Goal: Task Accomplishment & Management: Manage account settings

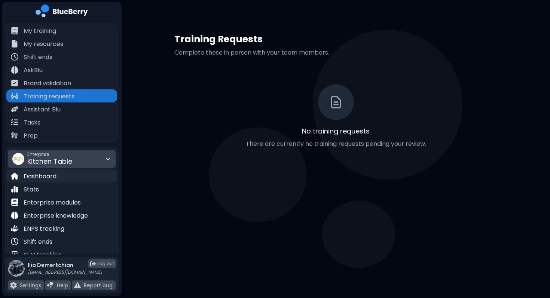
click at [46, 175] on p "Dashboard" at bounding box center [40, 176] width 33 height 9
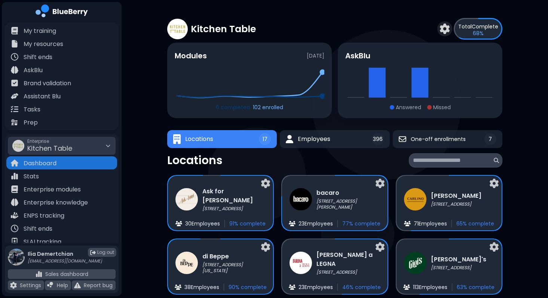
click at [318, 89] on icon at bounding box center [250, 83] width 150 height 34
click at [133, 227] on div "Kitchen Table Total Complete 68 % Modules Completed Enrolled AskBlu Answered Mi…" at bounding box center [335, 204] width 426 height 408
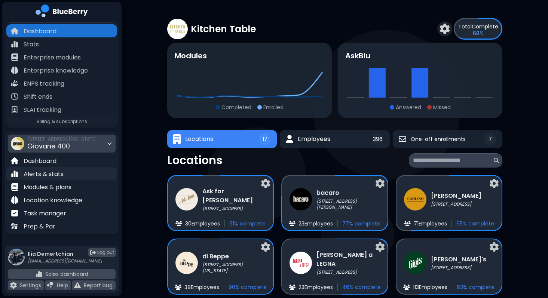
scroll to position [90, 0]
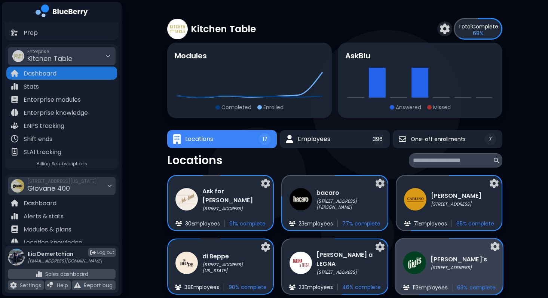
click at [470, 279] on div "Gigi's 2968 Christmas Way 113 Employee s 63 % complete" at bounding box center [448, 267] width 107 height 56
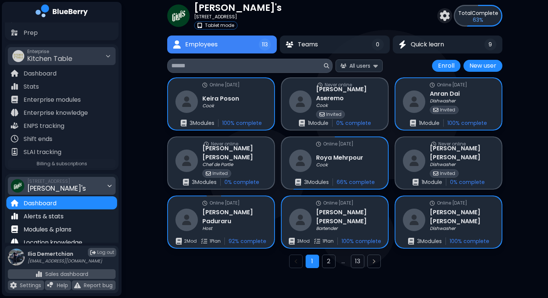
scroll to position [121, 0]
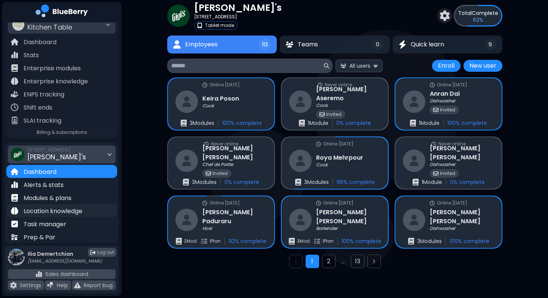
click at [48, 209] on p "Location knowledge" at bounding box center [53, 211] width 59 height 9
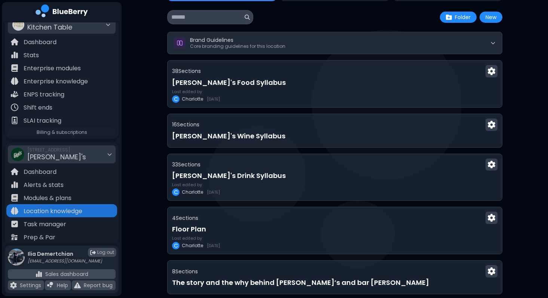
scroll to position [40, 0]
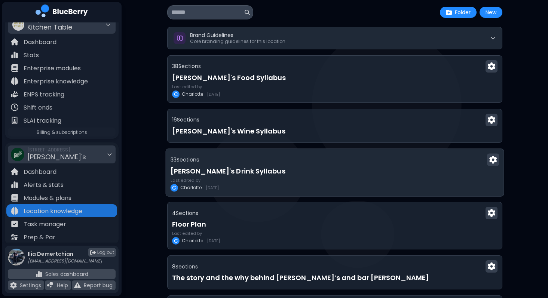
click at [317, 176] on div "33 Section s Gigi's Drink Syllabus Last edited by C Charlotte 7/16/2025" at bounding box center [335, 172] width 338 height 48
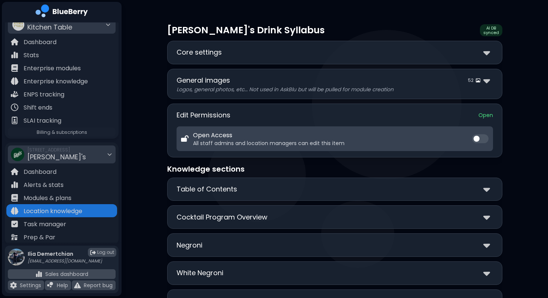
click at [284, 63] on div "**********" at bounding box center [334, 53] width 335 height 24
click at [304, 54] on div "Core settings" at bounding box center [334, 52] width 316 height 11
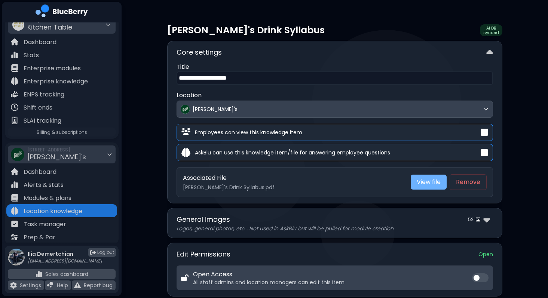
click at [424, 179] on link "View file" at bounding box center [429, 182] width 36 height 15
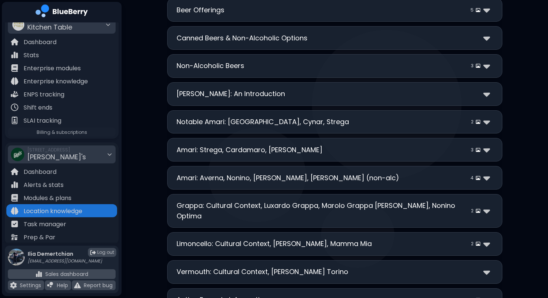
scroll to position [906, 0]
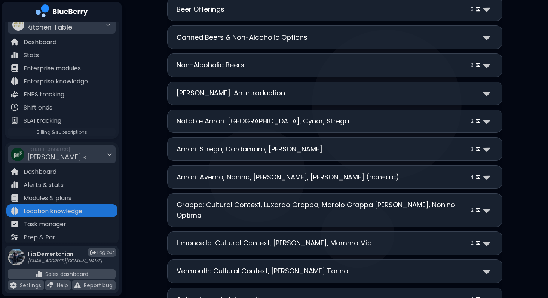
click at [397, 143] on div "**********" at bounding box center [334, 149] width 335 height 24
click at [383, 152] on div "Amari: Strega, Cardamaro, Caffo 3" at bounding box center [334, 149] width 316 height 11
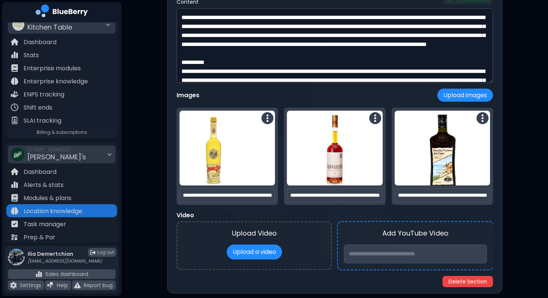
scroll to position [1093, 0]
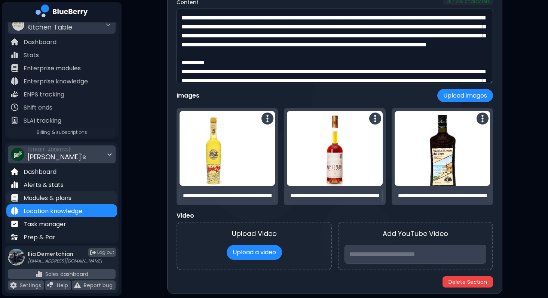
click at [47, 196] on p "Modules & plans" at bounding box center [48, 198] width 48 height 9
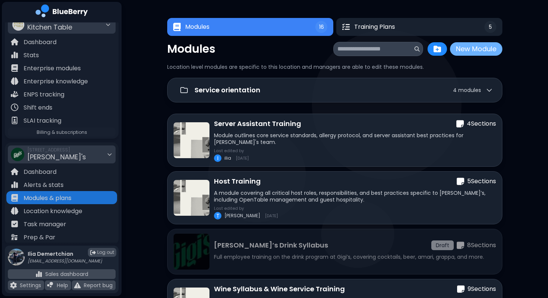
click at [470, 52] on button "New Module" at bounding box center [476, 48] width 52 height 13
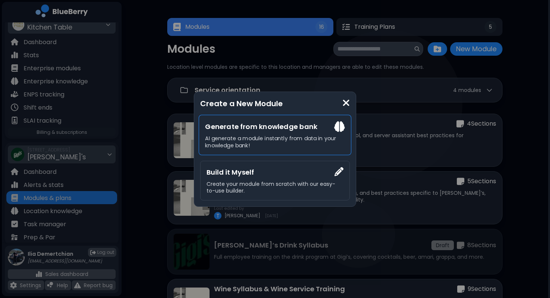
click at [276, 123] on h3 "Generate from knowledge bank" at bounding box center [274, 126] width 139 height 11
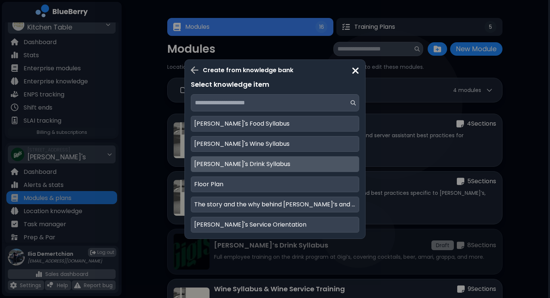
click at [236, 171] on div "Gigi's Drink Syllabus" at bounding box center [275, 164] width 168 height 16
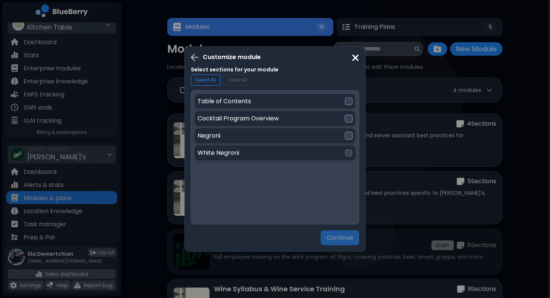
click at [244, 103] on p "Table of Contents" at bounding box center [223, 101] width 53 height 9
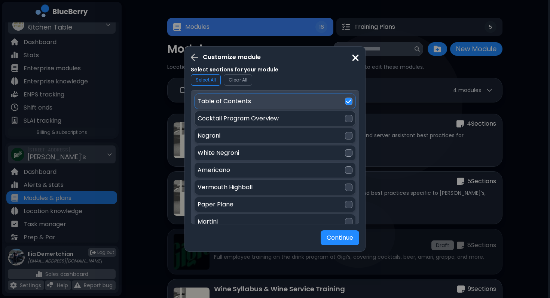
click at [245, 116] on p "Cocktail Program Overview" at bounding box center [237, 118] width 81 height 9
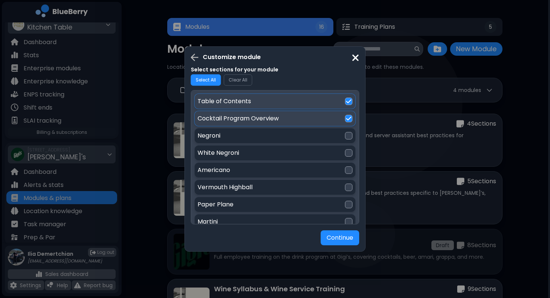
click at [206, 77] on button "Select All" at bounding box center [206, 79] width 30 height 11
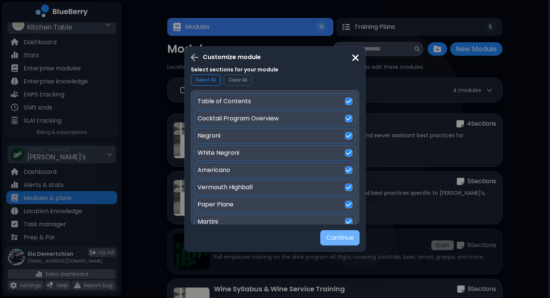
click at [339, 242] on button "Continue" at bounding box center [339, 237] width 39 height 15
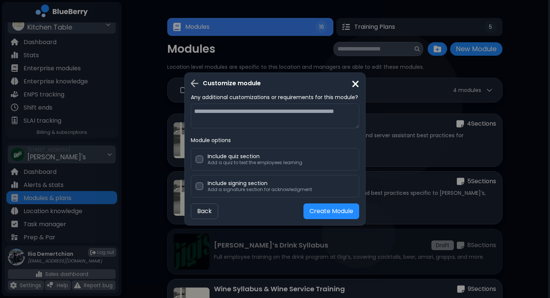
click at [472, 194] on div "Customize module Any additional customizations or requirements for this module?…" at bounding box center [275, 149] width 550 height 298
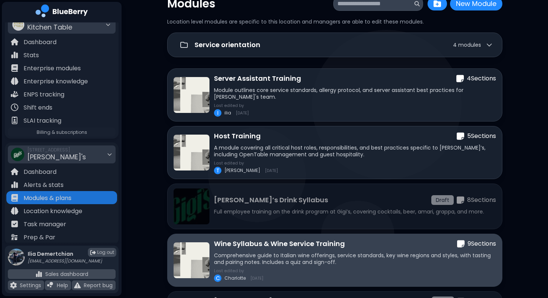
scroll to position [84, 0]
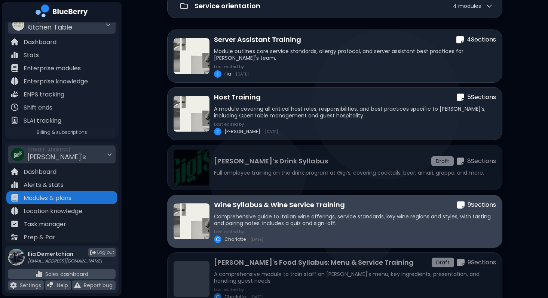
click at [403, 220] on p "Comprehensive guide to Italian wine offerings, service standards, key wine regi…" at bounding box center [355, 219] width 282 height 13
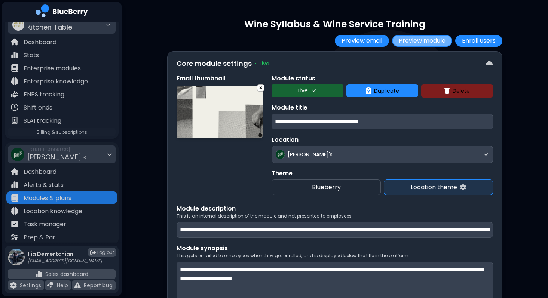
click at [414, 44] on button "Preview module" at bounding box center [422, 41] width 60 height 12
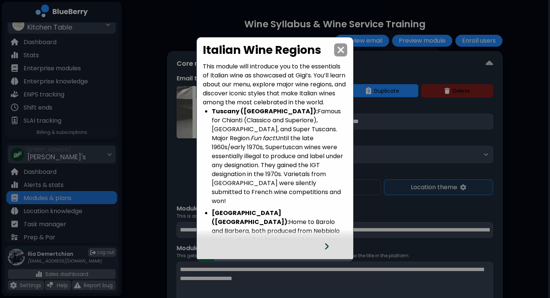
click at [327, 248] on icon at bounding box center [326, 246] width 5 height 8
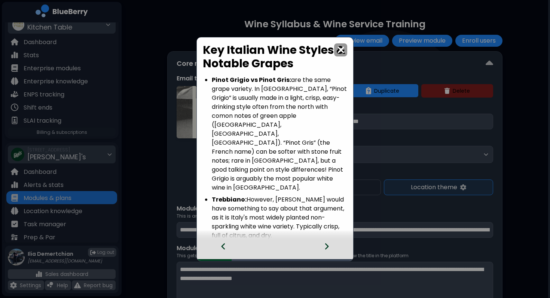
click at [327, 248] on icon at bounding box center [326, 246] width 5 height 8
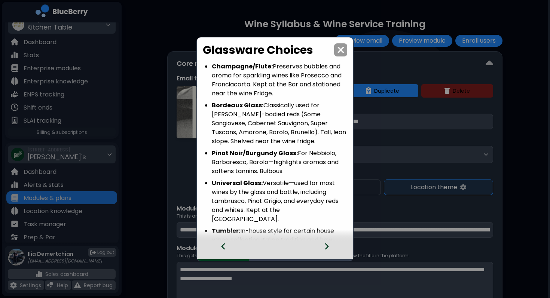
click at [327, 248] on icon at bounding box center [326, 246] width 5 height 8
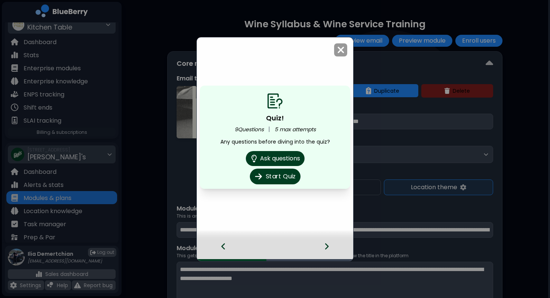
click at [276, 175] on button "Start Quiz" at bounding box center [274, 177] width 50 height 16
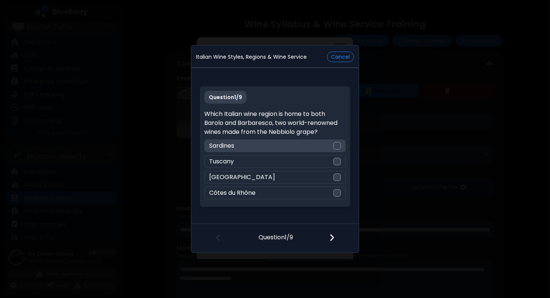
click at [303, 141] on div "Sardines" at bounding box center [274, 145] width 141 height 13
click at [333, 231] on div at bounding box center [336, 238] width 44 height 28
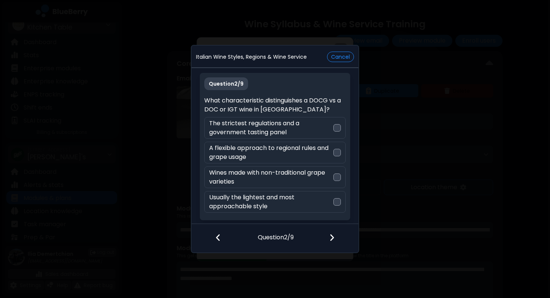
click at [333, 231] on div at bounding box center [336, 238] width 44 height 28
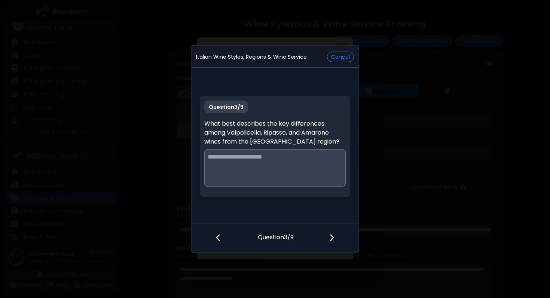
click at [452, 165] on div "Italian Wine Styles, Regions & Wine Service Cancel Question 3 / 9 What best des…" at bounding box center [275, 149] width 550 height 298
click at [338, 53] on button "Cancel" at bounding box center [340, 57] width 27 height 10
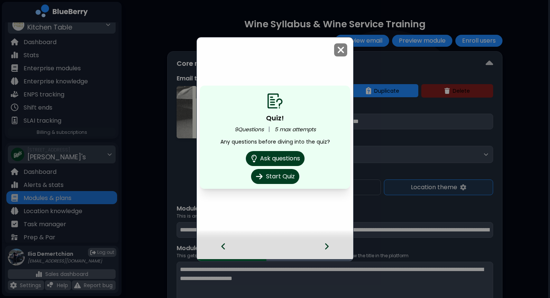
click at [341, 47] on img at bounding box center [340, 50] width 7 height 10
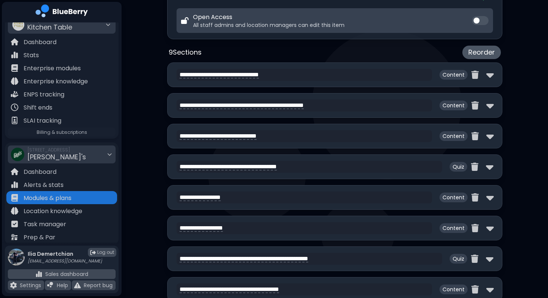
scroll to position [330, 0]
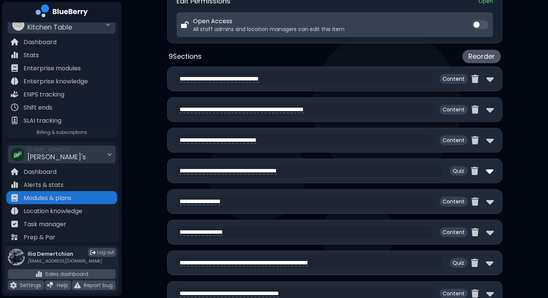
click at [492, 175] on img at bounding box center [489, 171] width 7 height 12
select select "**"
select select "*"
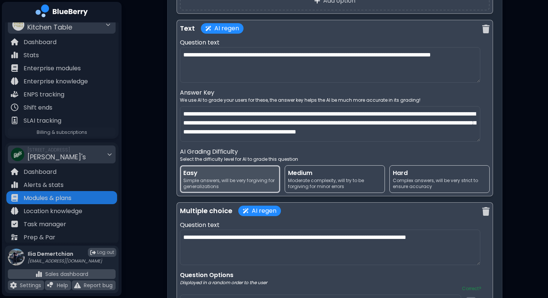
scroll to position [1057, 0]
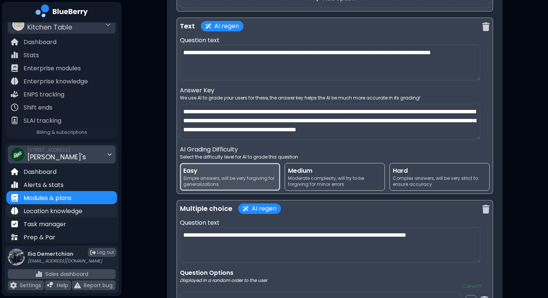
click at [66, 214] on p "Location knowledge" at bounding box center [53, 211] width 59 height 9
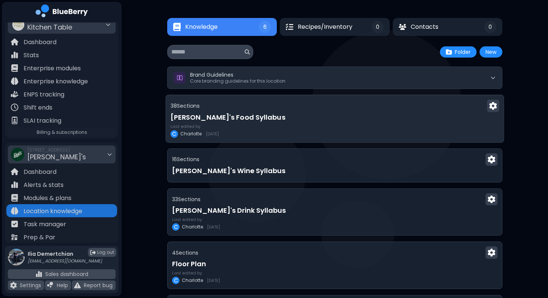
click at [251, 125] on div "Last edited by C Charlotte 7/16/2025" at bounding box center [335, 130] width 329 height 13
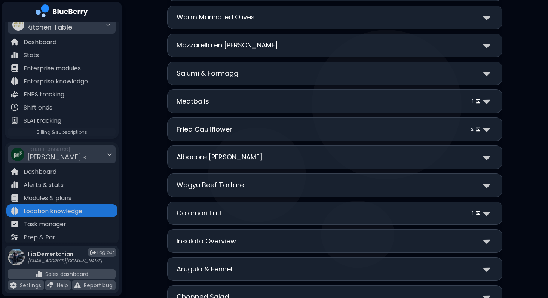
scroll to position [258, 0]
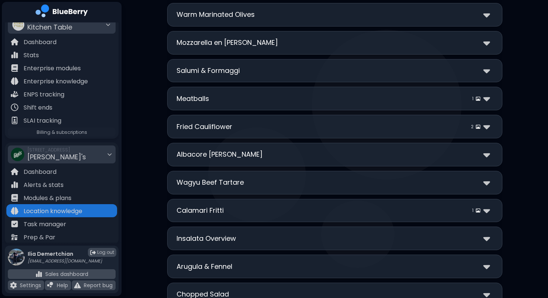
click at [266, 101] on div "Meatballs 1" at bounding box center [334, 98] width 316 height 11
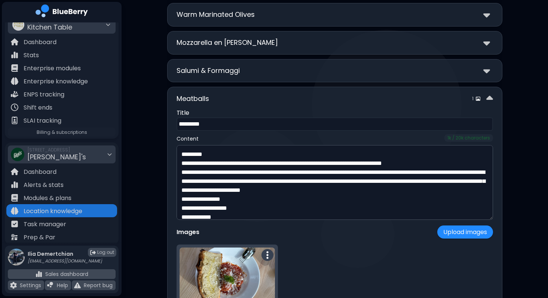
click at [266, 101] on div "Meatballs 1" at bounding box center [334, 98] width 316 height 11
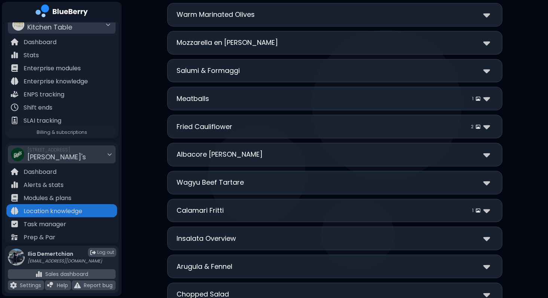
scroll to position [0, 0]
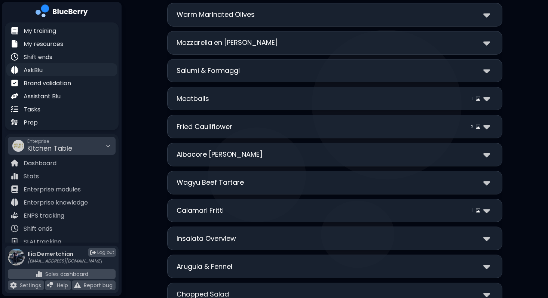
click at [43, 68] on div "AskBlu" at bounding box center [61, 69] width 111 height 13
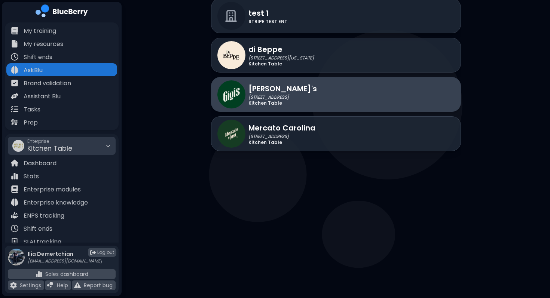
scroll to position [1399, 0]
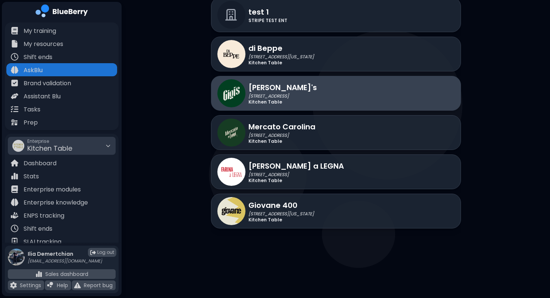
click at [310, 93] on div "Gigi's 2968 Christmas Way Kitchen Table" at bounding box center [336, 93] width 250 height 35
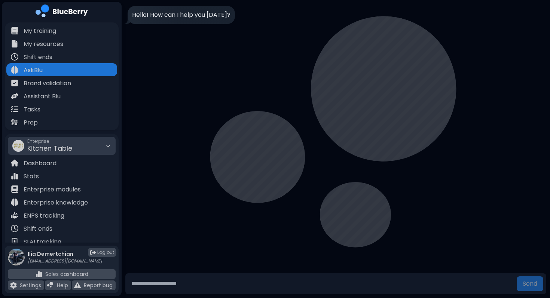
click at [202, 283] on input "text" at bounding box center [320, 283] width 385 height 15
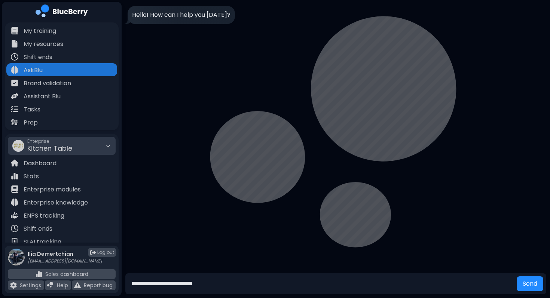
type input "**********"
click at [516, 276] on button "Send" at bounding box center [529, 283] width 27 height 15
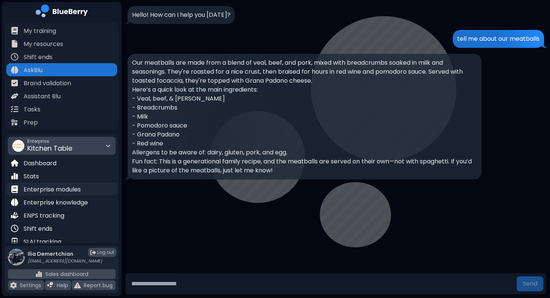
scroll to position [132, 0]
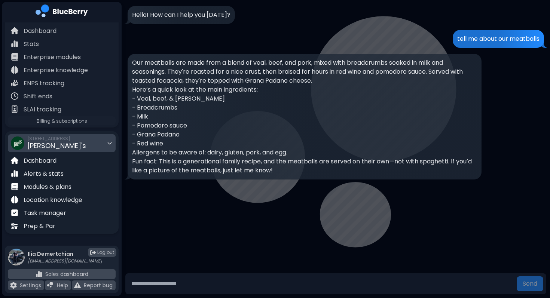
click at [79, 145] on div "2968 Christmas Way Gigi's" at bounding box center [62, 143] width 108 height 18
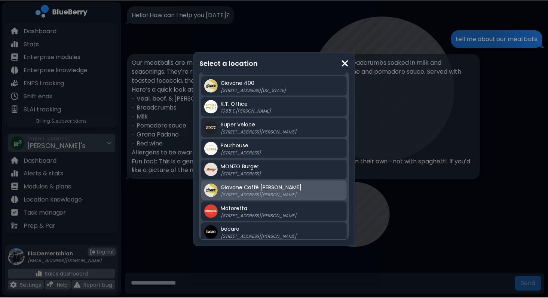
scroll to position [0, 0]
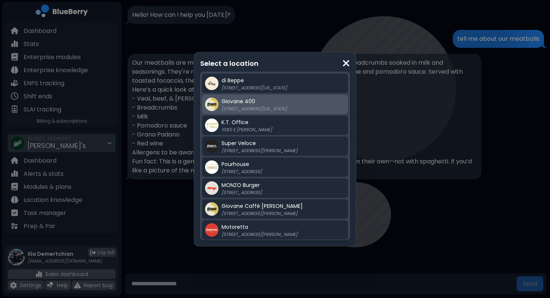
click at [237, 104] on span "Giovane 400" at bounding box center [238, 101] width 34 height 7
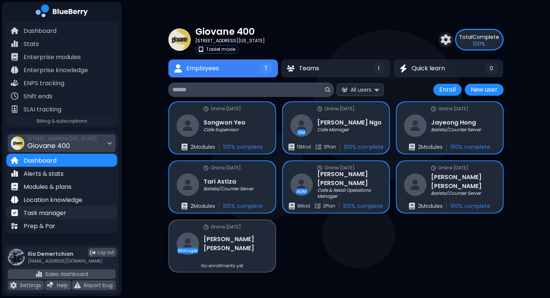
click at [45, 217] on p "Task manager" at bounding box center [45, 213] width 43 height 9
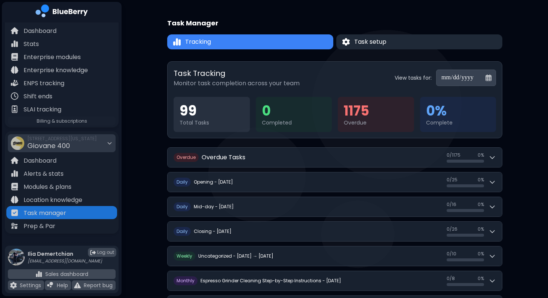
click at [393, 43] on button "Task setup" at bounding box center [419, 41] width 166 height 15
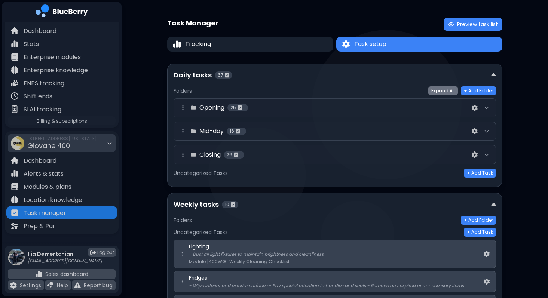
click at [379, 113] on div "Opening 25" at bounding box center [335, 107] width 322 height 19
click at [369, 108] on div "Opening 25" at bounding box center [324, 107] width 292 height 9
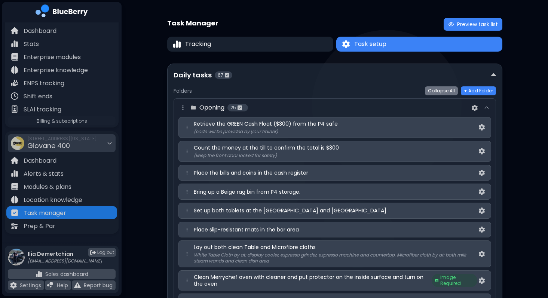
click at [369, 108] on div "Opening 25" at bounding box center [324, 107] width 292 height 9
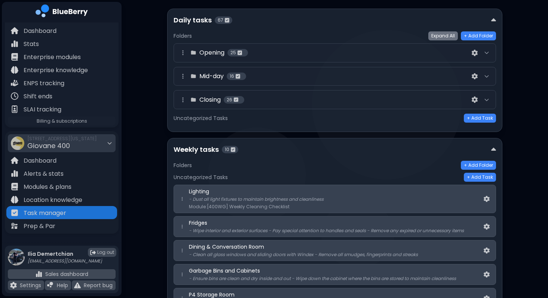
scroll to position [55, 0]
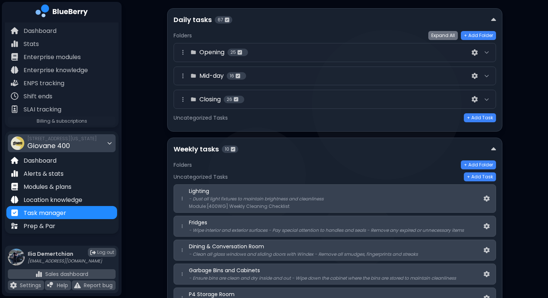
click at [51, 141] on span "Giovane 400" at bounding box center [48, 145] width 43 height 9
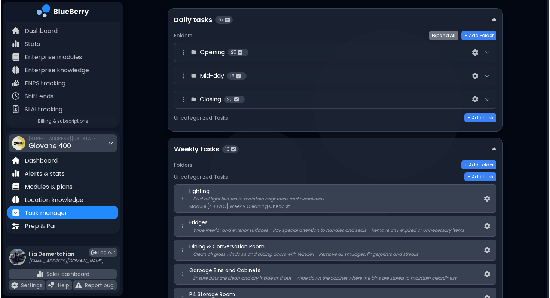
scroll to position [0, 0]
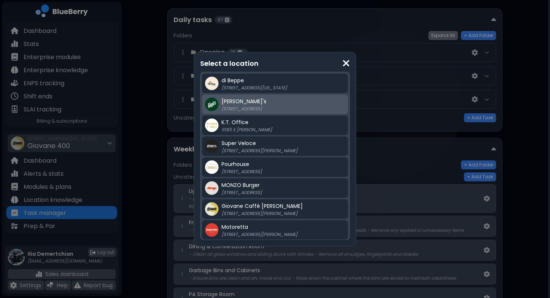
click at [234, 103] on span "Gigi's" at bounding box center [243, 101] width 45 height 7
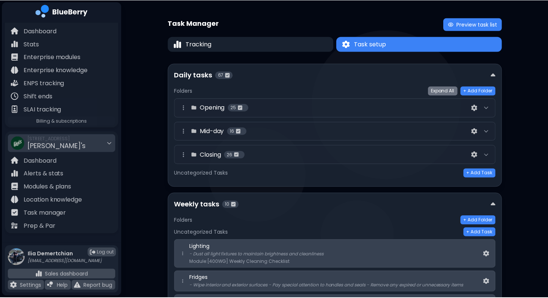
scroll to position [55, 0]
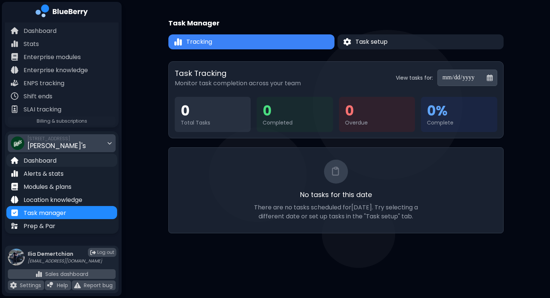
click at [40, 162] on p "Dashboard" at bounding box center [40, 160] width 33 height 9
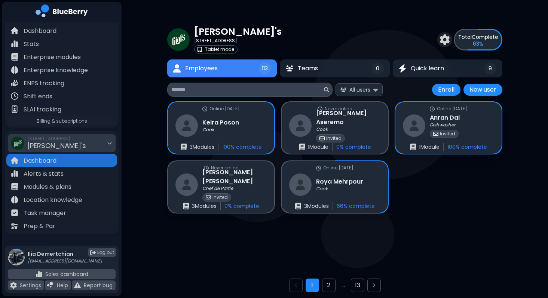
scroll to position [24, 0]
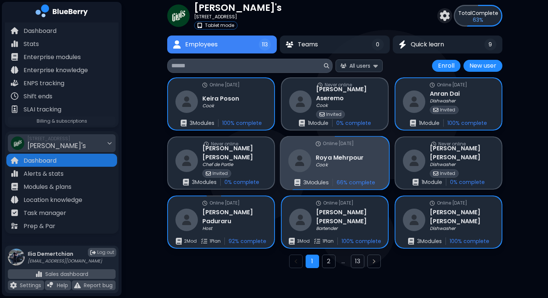
click at [382, 175] on div "Online 3 days ago Roya Mehrpour Cook 3 Module s 66 % complete" at bounding box center [334, 163] width 108 height 53
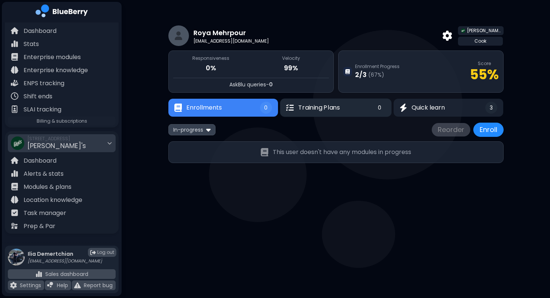
click at [327, 110] on span "Training Plans" at bounding box center [319, 107] width 42 height 9
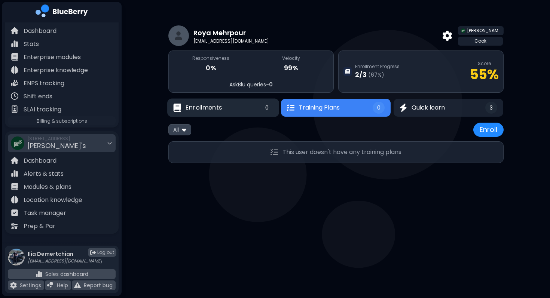
click at [228, 110] on button "Enrollments 0" at bounding box center [223, 108] width 112 height 18
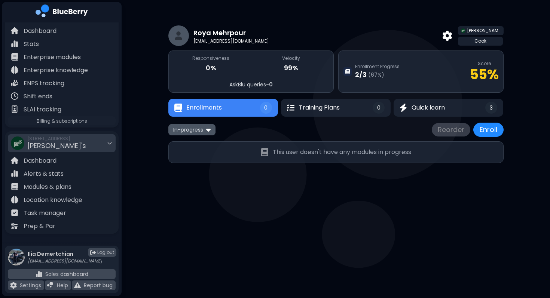
click at [188, 128] on span "In-progress" at bounding box center [188, 129] width 30 height 7
click at [200, 144] on button "All" at bounding box center [192, 144] width 43 height 11
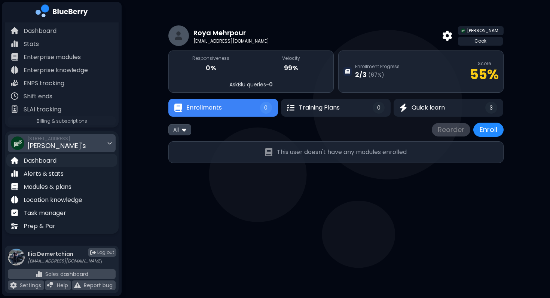
click at [57, 154] on div "Dashboard" at bounding box center [61, 160] width 111 height 13
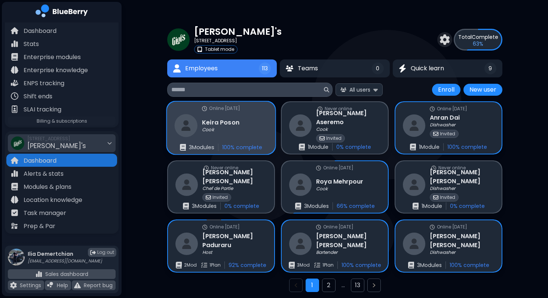
click at [237, 143] on div "Online 12 days ago Keira Poson Cook 3 Module s 100 % complete" at bounding box center [221, 128] width 108 height 53
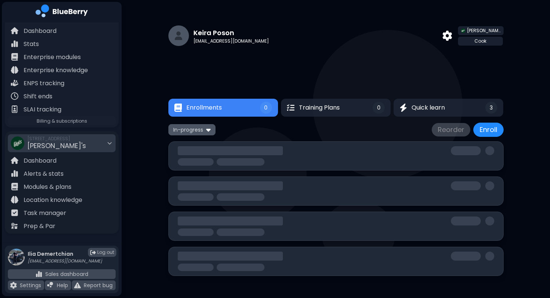
click at [194, 127] on span "In-progress" at bounding box center [188, 129] width 30 height 7
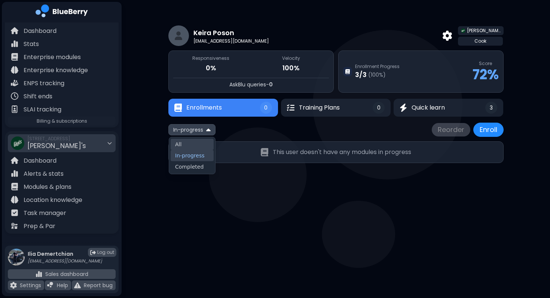
click at [191, 145] on button "All" at bounding box center [192, 144] width 43 height 11
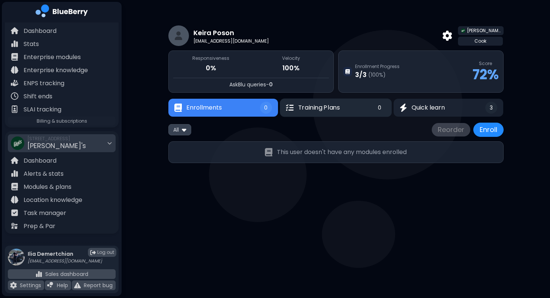
click at [329, 102] on button "Training Plans 0" at bounding box center [336, 108] width 112 height 18
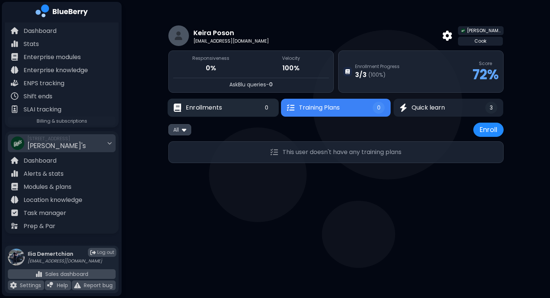
click at [239, 106] on button "Enrollments 0" at bounding box center [223, 108] width 111 height 18
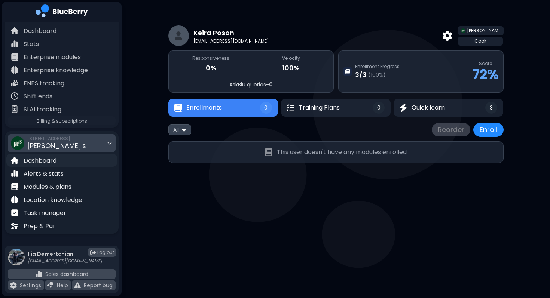
click at [63, 154] on div "Dashboard" at bounding box center [61, 160] width 111 height 13
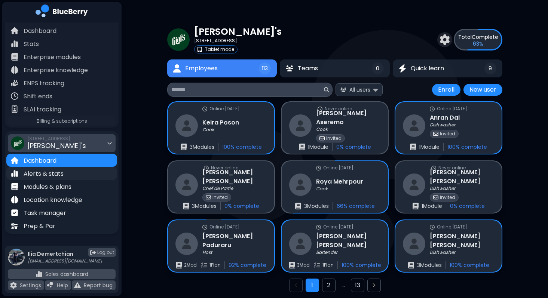
click at [51, 172] on p "Alerts & stats" at bounding box center [44, 173] width 40 height 9
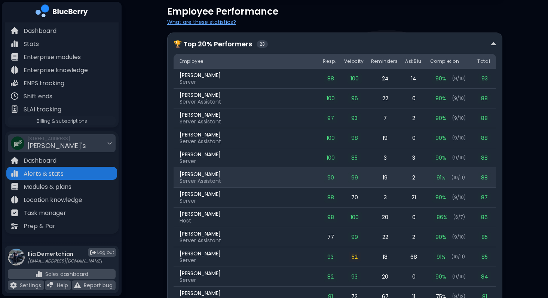
scroll to position [181, 0]
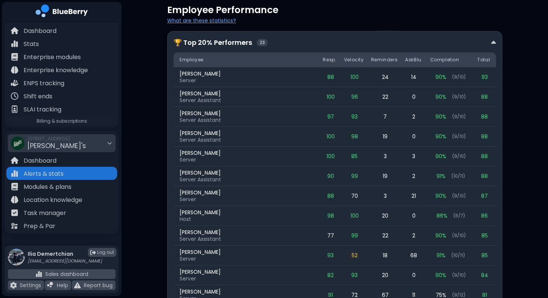
click at [322, 46] on div "🏆 Top 20% Performers 23" at bounding box center [335, 42] width 322 height 10
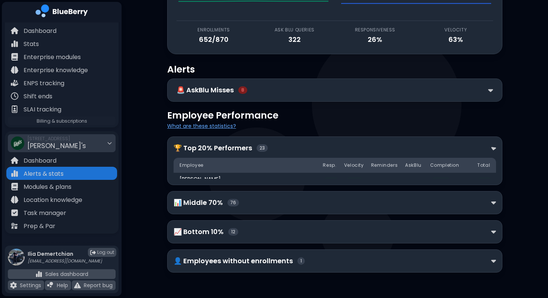
scroll to position [50, 0]
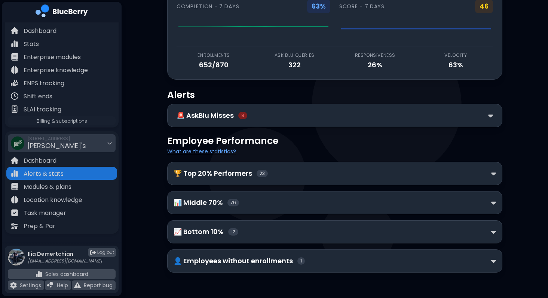
click at [280, 179] on div "🏆 Top 20% Performers 23" at bounding box center [334, 173] width 335 height 23
click at [277, 169] on div "🏆 Top 20% Performers 23" at bounding box center [335, 173] width 322 height 10
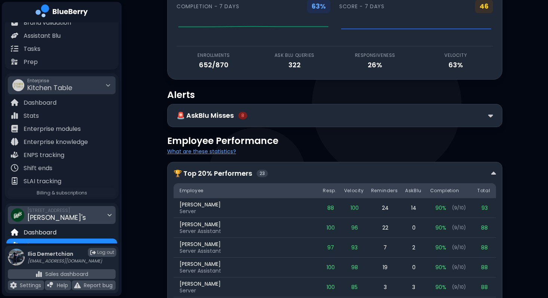
scroll to position [46, 0]
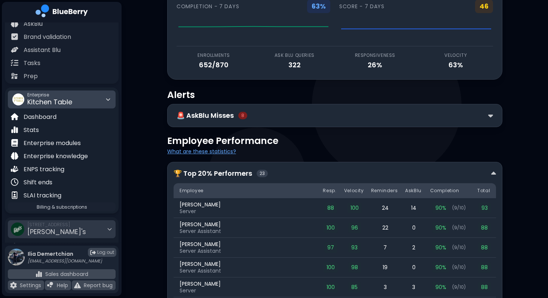
click at [57, 100] on span "Kitchen Table" at bounding box center [49, 101] width 45 height 9
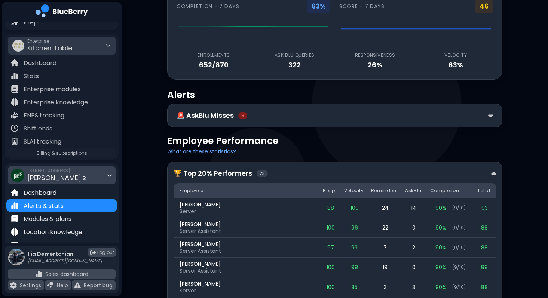
scroll to position [113, 0]
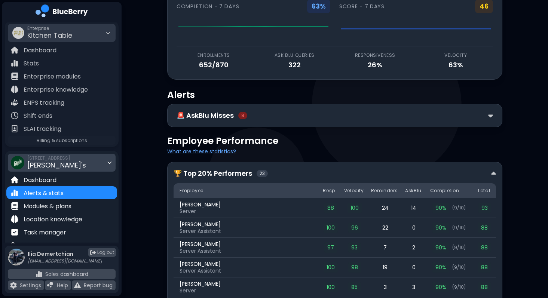
click at [70, 158] on span "2968 Christmas Way" at bounding box center [56, 158] width 59 height 6
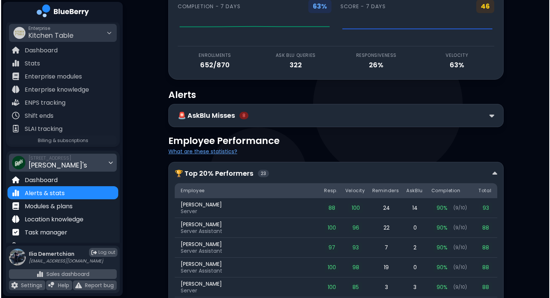
scroll to position [0, 0]
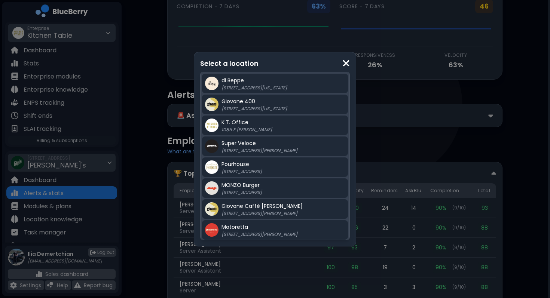
click at [64, 125] on div "Select a location di Beppe 213 E Georgia St, Vancouver BC Giovane 400 418 W Geo…" at bounding box center [275, 149] width 550 height 298
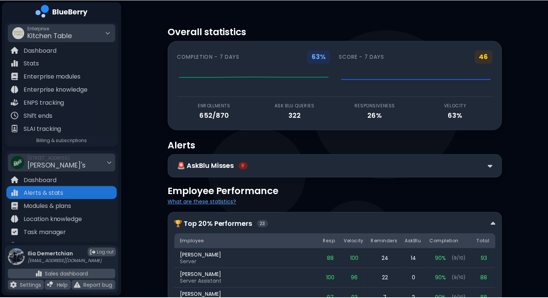
scroll to position [50, 0]
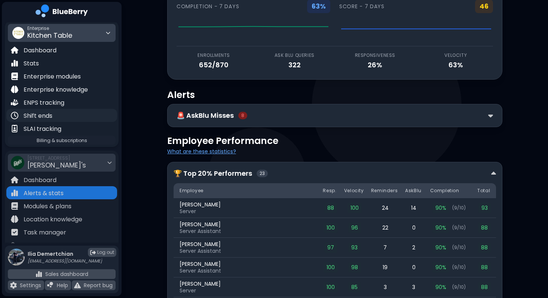
click at [47, 118] on p "Shift ends" at bounding box center [38, 115] width 29 height 9
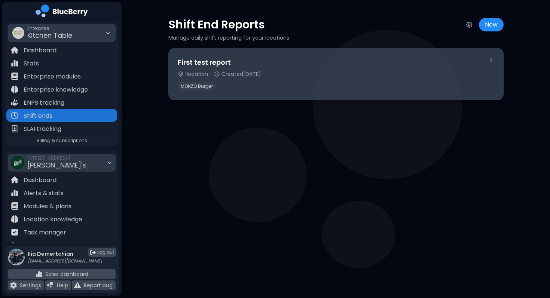
click at [326, 69] on div "First test report 1 location Created Aug 4, 2025 MONZO Burger" at bounding box center [330, 74] width 304 height 34
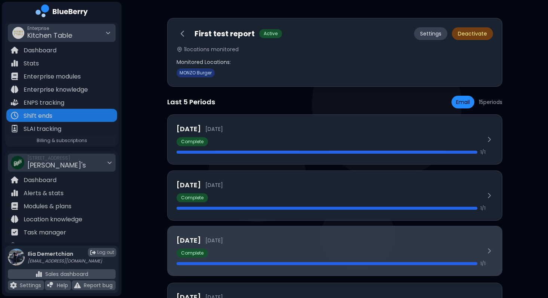
click at [320, 265] on div "1 / 1" at bounding box center [330, 264] width 309 height 6
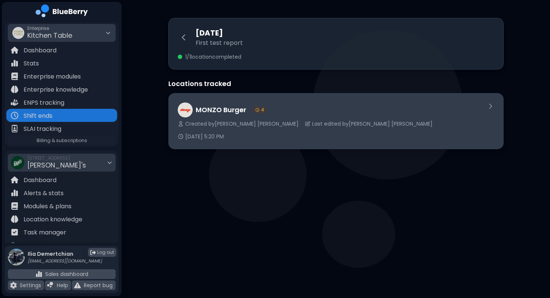
click at [320, 111] on div "MONZO Burger 4" at bounding box center [329, 109] width 303 height 15
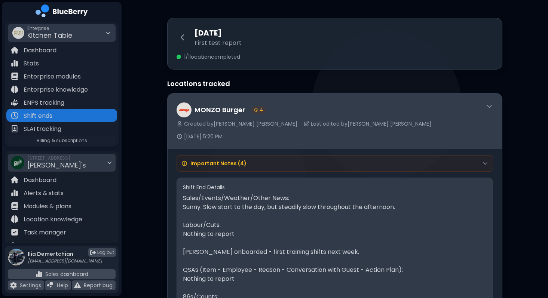
click at [412, 102] on div "MONZO Burger 4 Created by Dan Chau Last edited by Dan Chau Sep 24, 5:20 PM" at bounding box center [335, 120] width 334 height 55
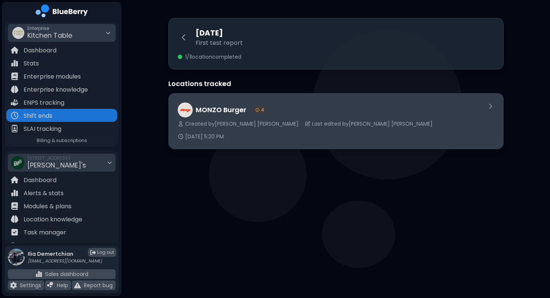
click at [184, 133] on icon at bounding box center [181, 136] width 6 height 6
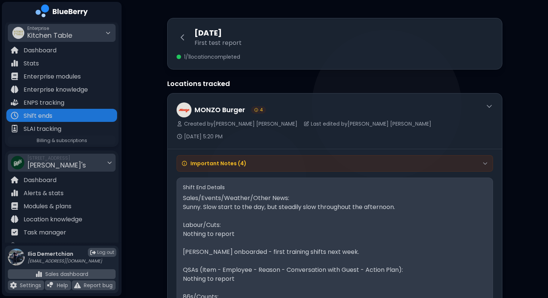
click at [279, 160] on div "Important Notes ( 4 )" at bounding box center [334, 163] width 307 height 7
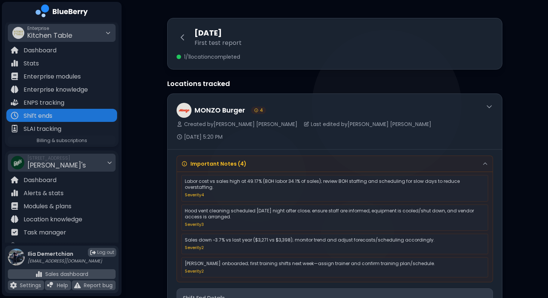
click at [195, 43] on p "First test report" at bounding box center [217, 43] width 47 height 9
click at [181, 28] on div "Monday, September 22, 2025 First test report" at bounding box center [334, 37] width 316 height 20
click at [184, 37] on icon at bounding box center [182, 37] width 9 height 9
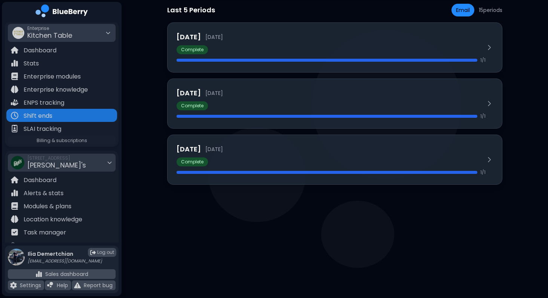
scroll to position [200, 0]
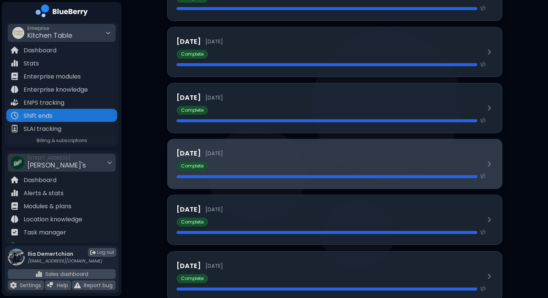
click at [268, 177] on div at bounding box center [326, 176] width 301 height 3
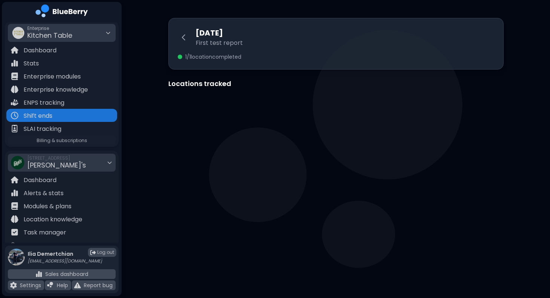
click at [277, 109] on span "4" at bounding box center [278, 110] width 3 height 6
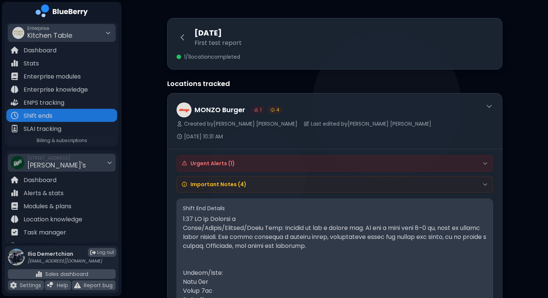
click at [283, 160] on div "Urgent Alerts ( 1 )" at bounding box center [334, 163] width 307 height 7
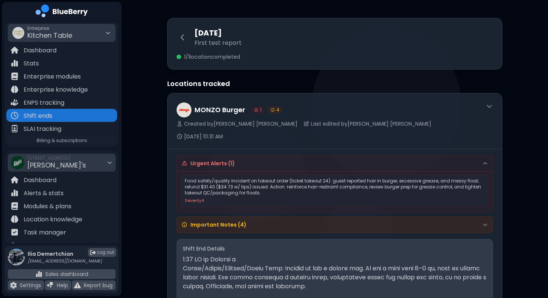
click at [268, 217] on div "Important Notes ( 4 )" at bounding box center [335, 225] width 316 height 16
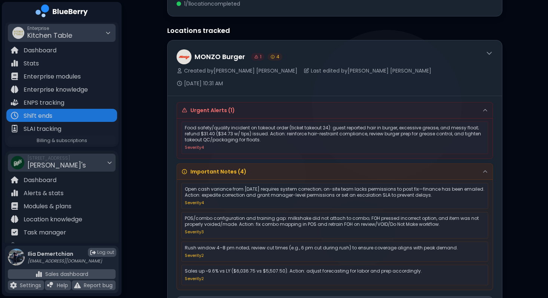
scroll to position [53, 0]
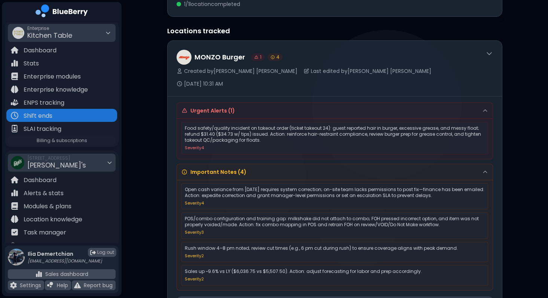
click at [264, 119] on div "Food safety/quality incident on takeout order (ticket takeout 24): guest report…" at bounding box center [335, 139] width 316 height 40
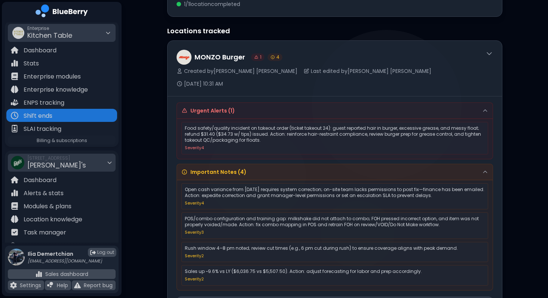
click at [276, 169] on div "Important Notes ( 4 )" at bounding box center [334, 172] width 307 height 7
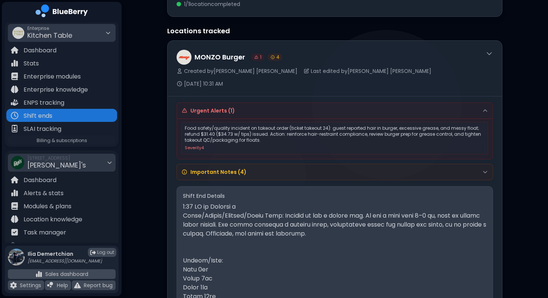
drag, startPoint x: 179, startPoint y: 112, endPoint x: 273, endPoint y: 137, distance: 97.5
click at [273, 137] on div "Food safety/quality incident on takeout order (ticket takeout 24): guest report…" at bounding box center [335, 139] width 316 height 40
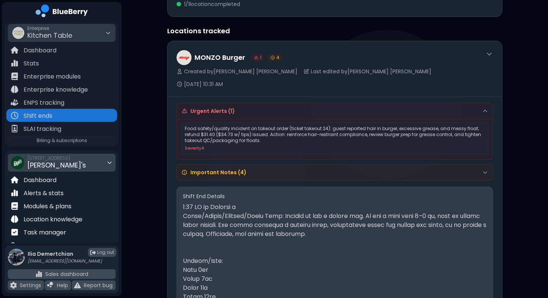
scroll to position [0, 0]
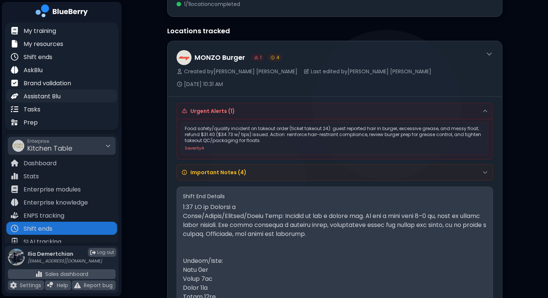
click at [50, 92] on p "Assistant Blu" at bounding box center [42, 96] width 37 height 9
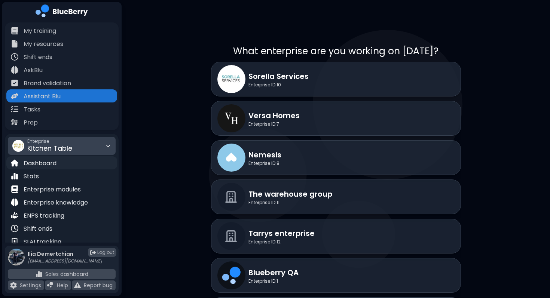
click at [43, 166] on p "Dashboard" at bounding box center [40, 163] width 33 height 9
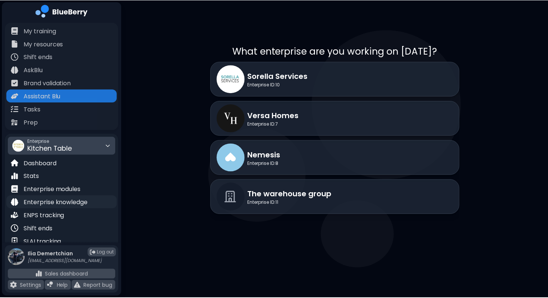
scroll to position [49, 0]
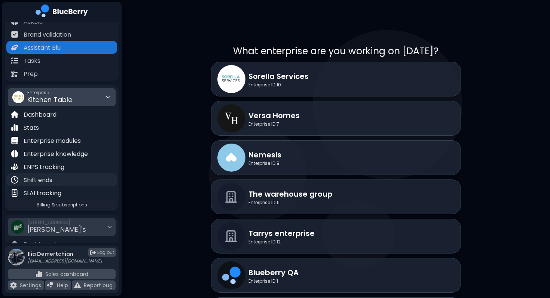
click at [49, 182] on p "Shift ends" at bounding box center [38, 180] width 29 height 9
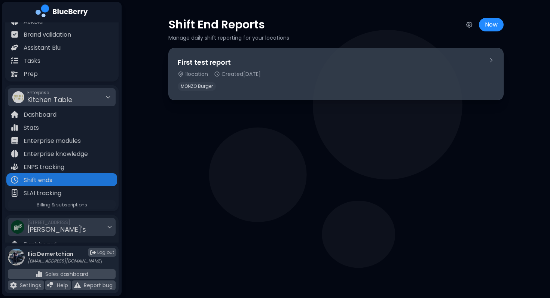
click at [273, 85] on div "MONZO Burger" at bounding box center [330, 86] width 304 height 9
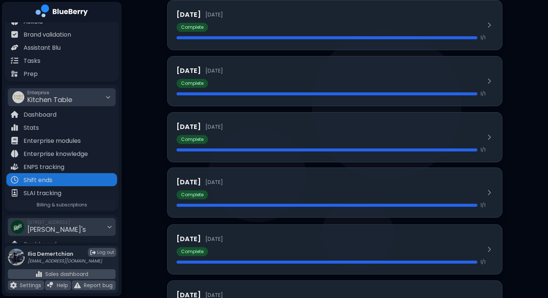
scroll to position [116, 0]
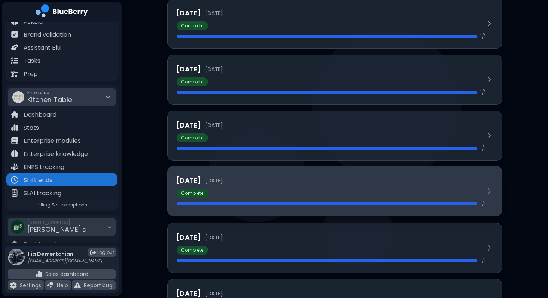
click at [267, 199] on div "Sunday, Sep 21 2025-09-21 Complete 1 / 1" at bounding box center [330, 190] width 309 height 31
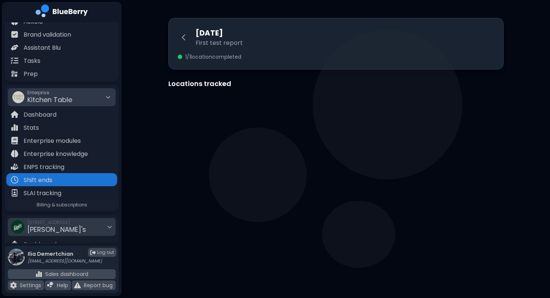
click at [245, 123] on div "Created by Dan Chau Last edited by Dan Chau Sep 22, 10:32 AM" at bounding box center [329, 129] width 303 height 19
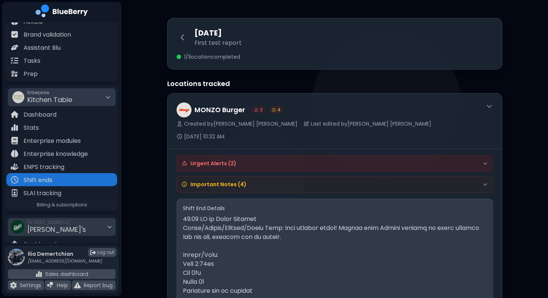
click at [255, 160] on div "Urgent Alerts ( 2 )" at bounding box center [334, 163] width 307 height 7
